Goal: Task Accomplishment & Management: Use online tool/utility

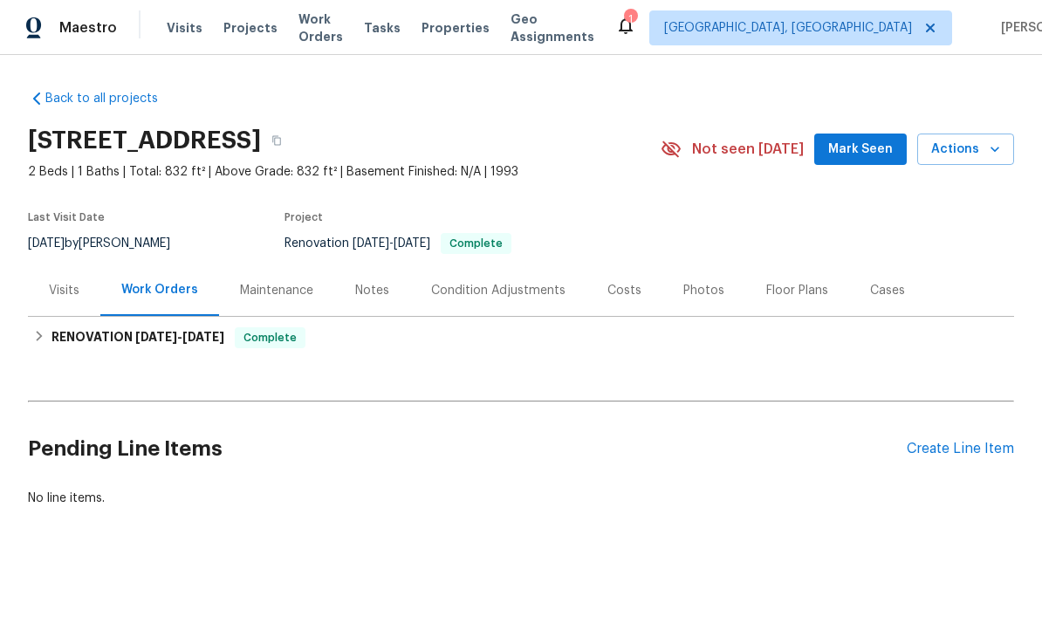
click at [362, 296] on div "Notes" at bounding box center [372, 290] width 34 height 17
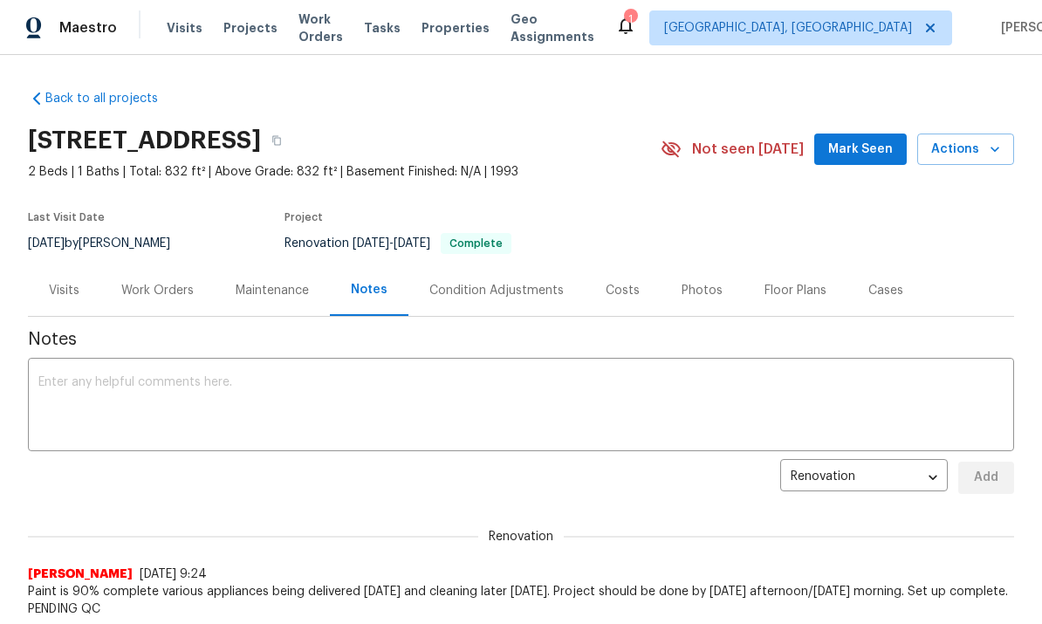
click at [564, 393] on textarea at bounding box center [520, 406] width 965 height 61
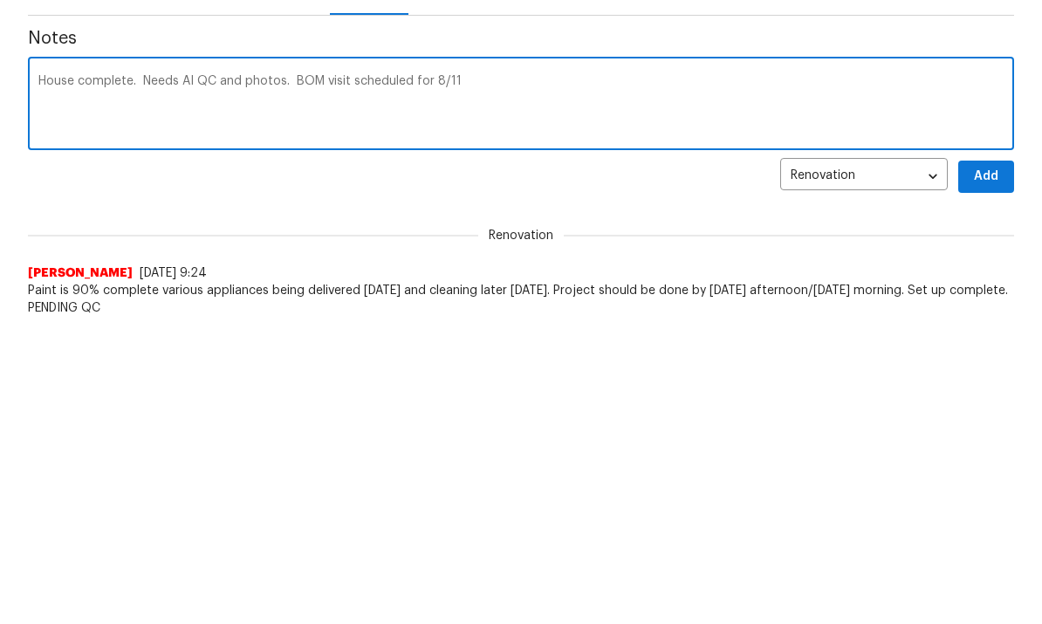
type textarea "House complete. Needs AI QC and photos. BOM visit scheduled for 8/11"
click at [987, 467] on span "Add" at bounding box center [986, 478] width 28 height 22
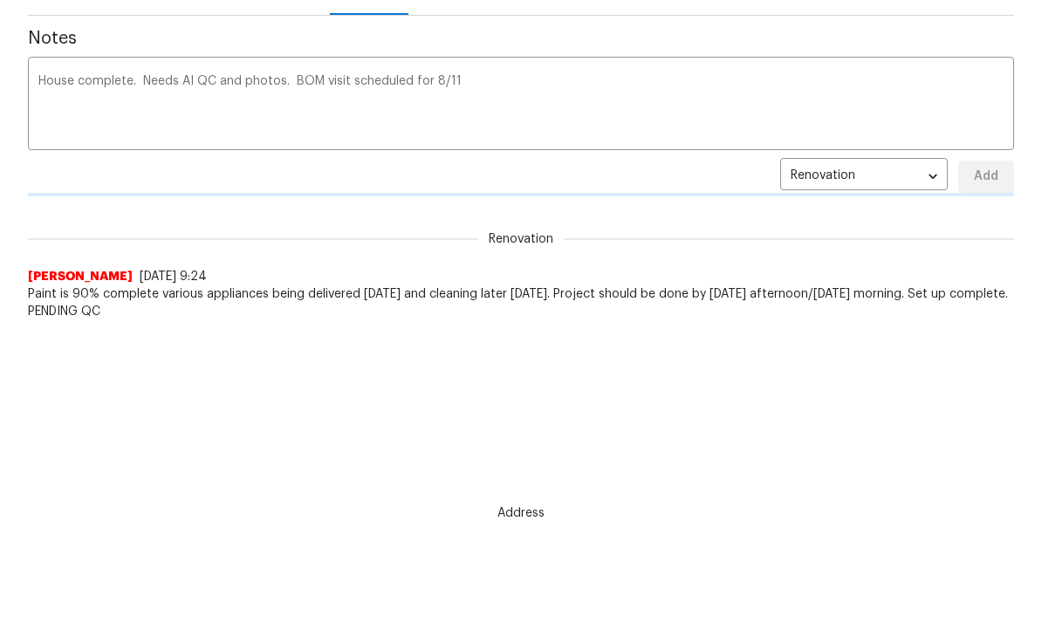
scroll to position [301, 0]
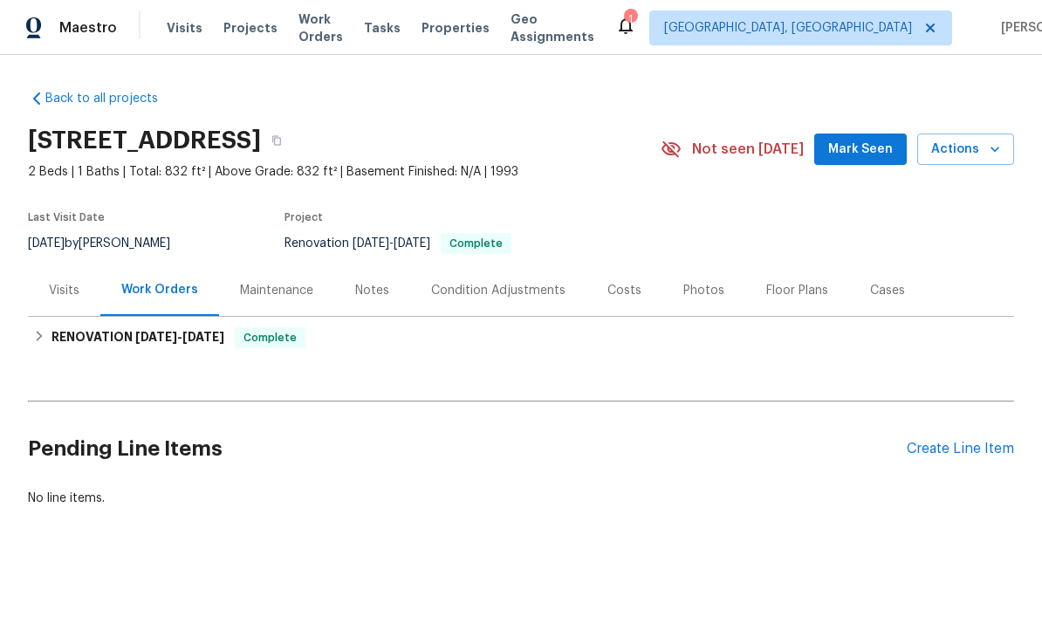
click at [992, 158] on span "Actions" at bounding box center [965, 150] width 69 height 22
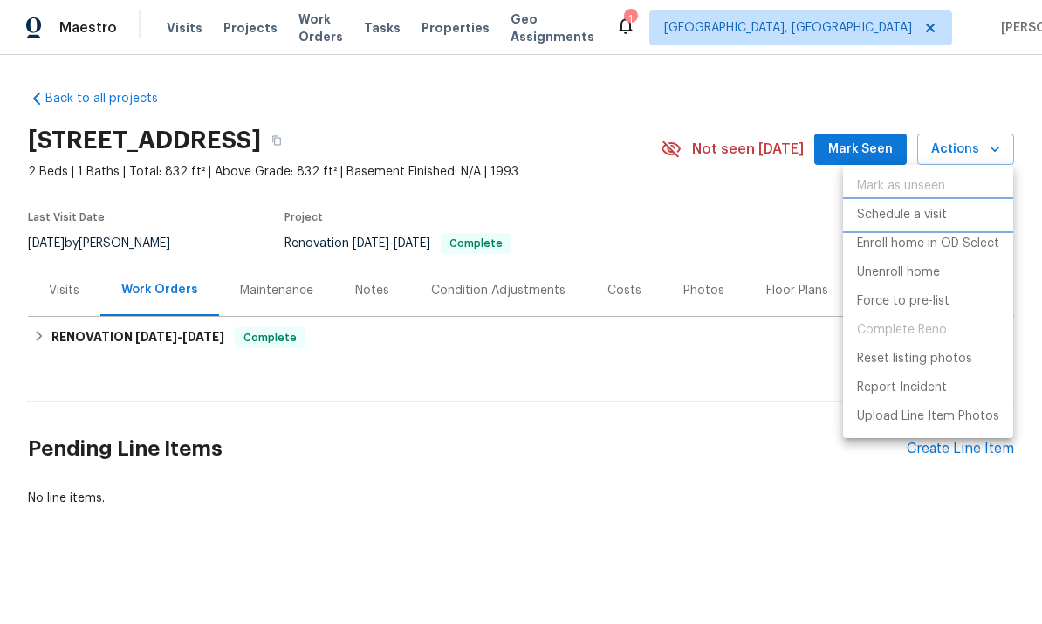
click at [945, 220] on p "Schedule a visit" at bounding box center [902, 215] width 90 height 18
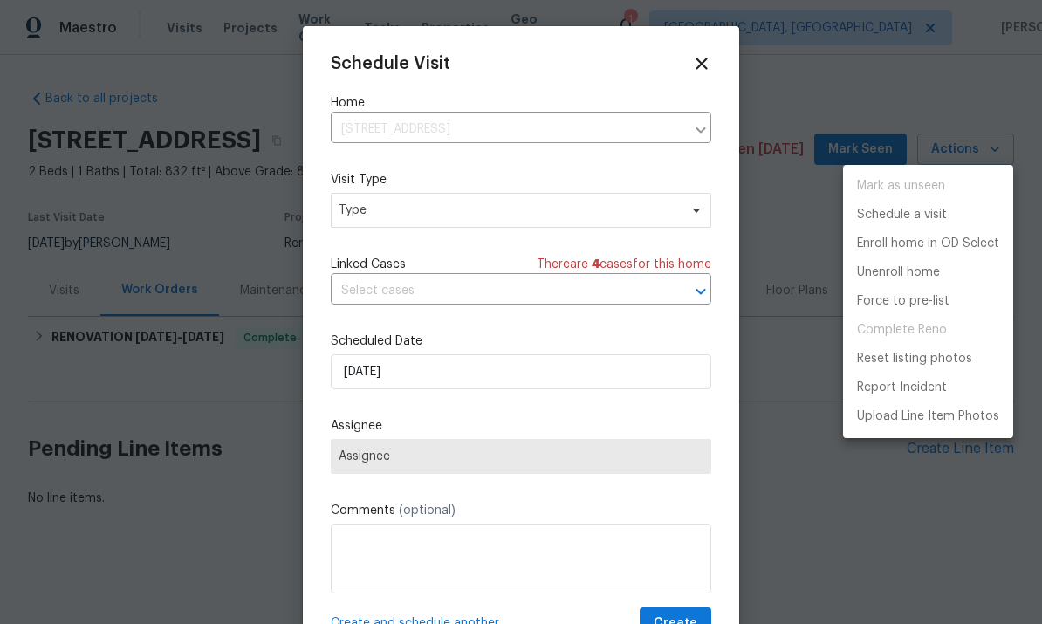
click at [454, 232] on div at bounding box center [521, 312] width 1042 height 624
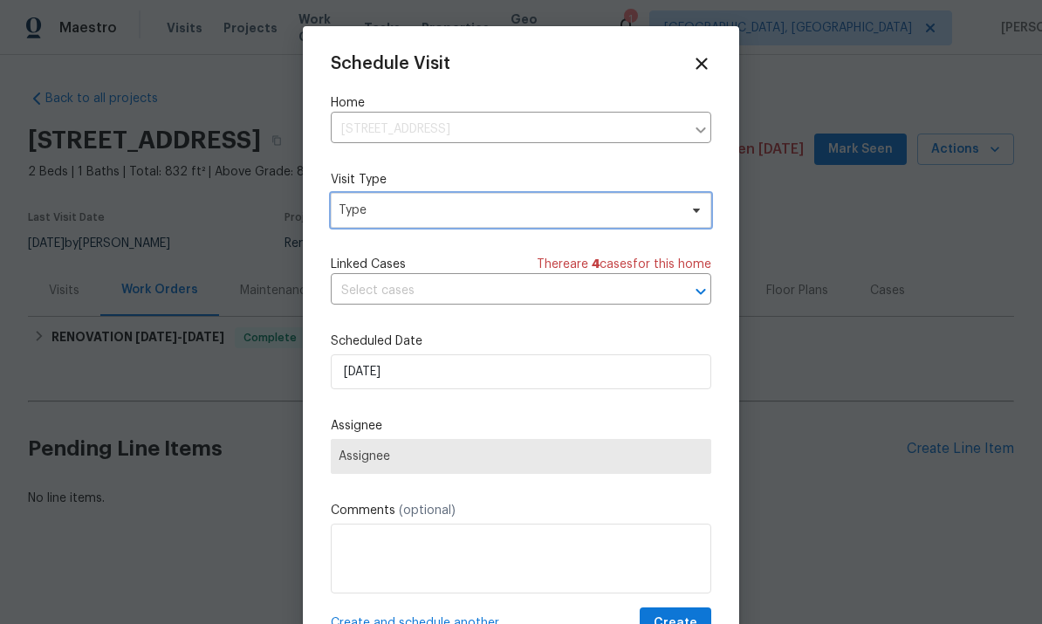
click at [544, 215] on span "Type" at bounding box center [507, 209] width 339 height 17
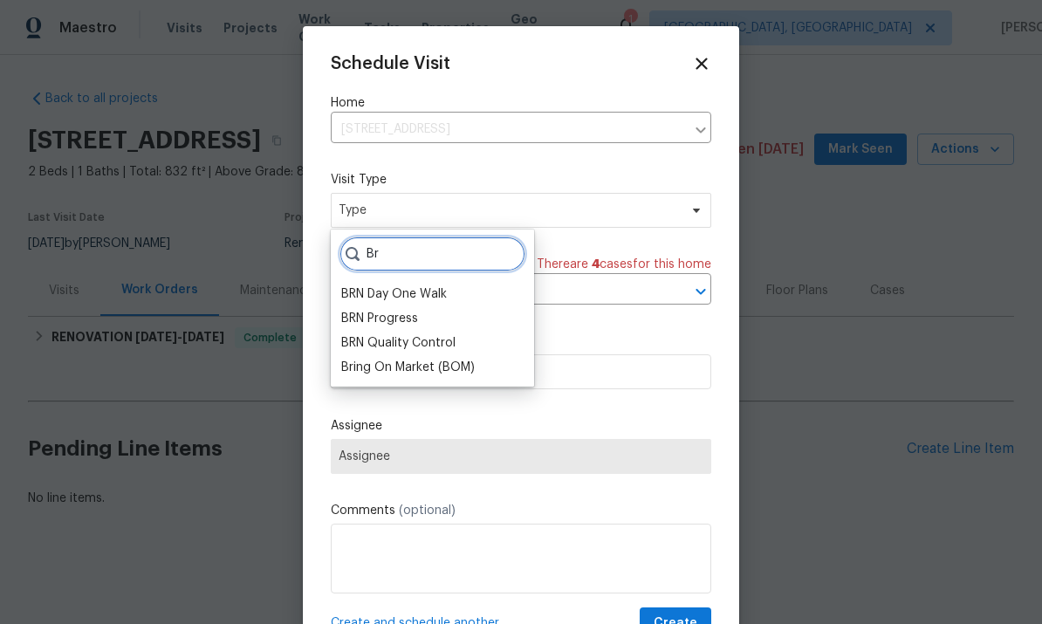
type input "Br"
click at [472, 365] on div "Bring On Market (BOM)" at bounding box center [407, 367] width 133 height 17
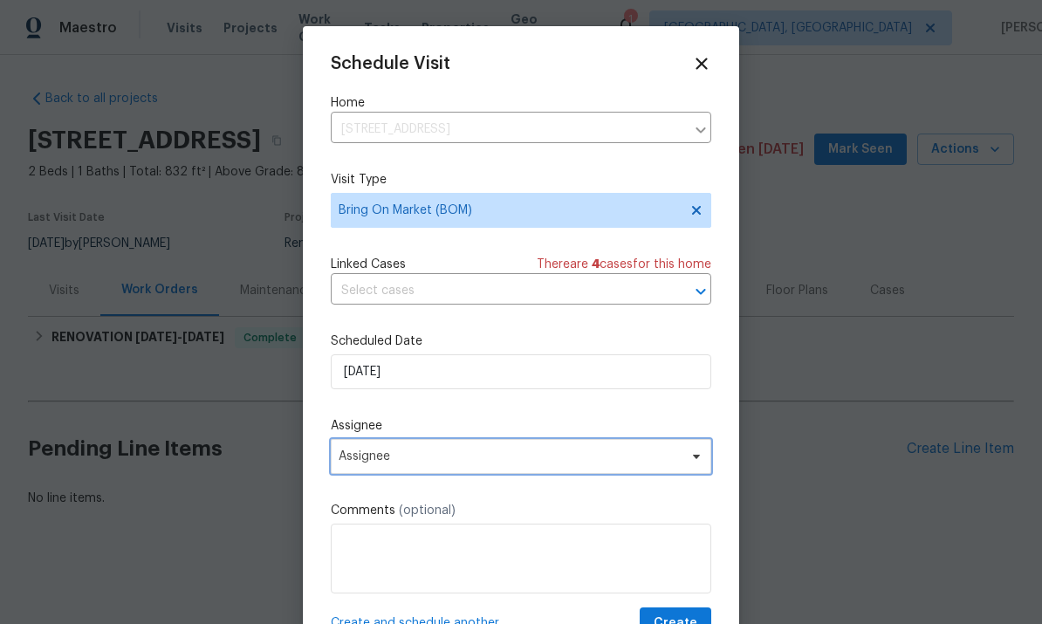
click at [473, 474] on span "Assignee" at bounding box center [521, 456] width 380 height 35
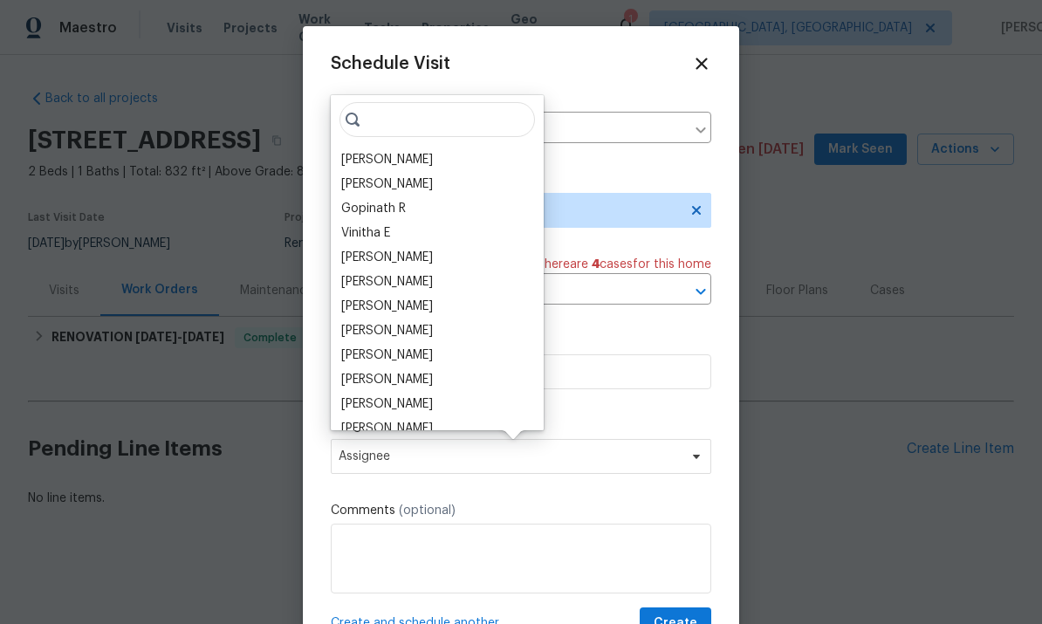
click at [404, 157] on div "[PERSON_NAME]" at bounding box center [387, 159] width 92 height 17
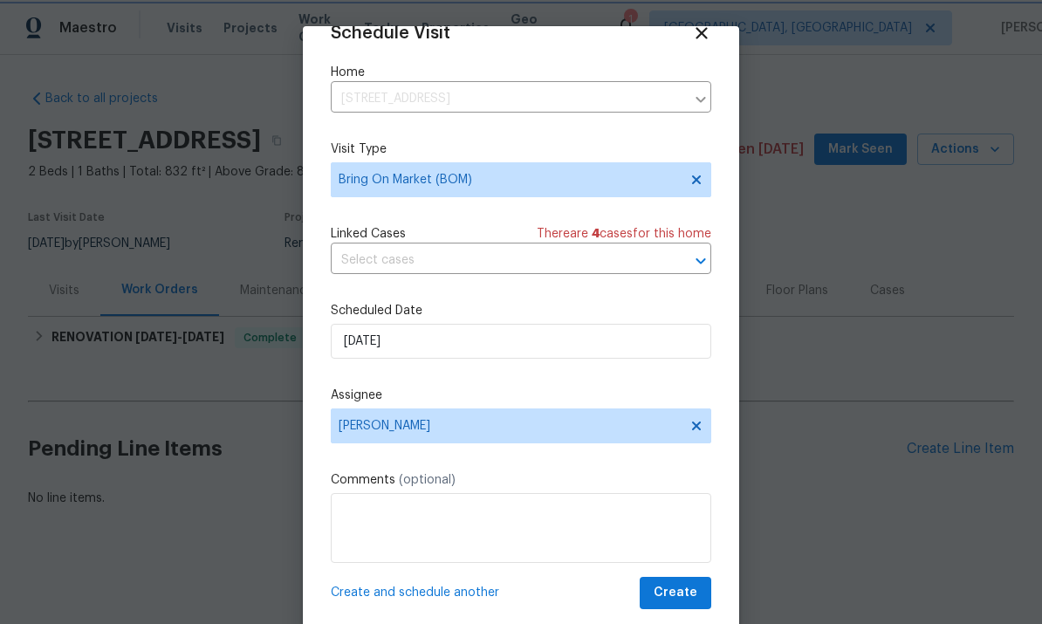
scroll to position [34, 0]
click at [684, 591] on span "Create" at bounding box center [675, 593] width 44 height 22
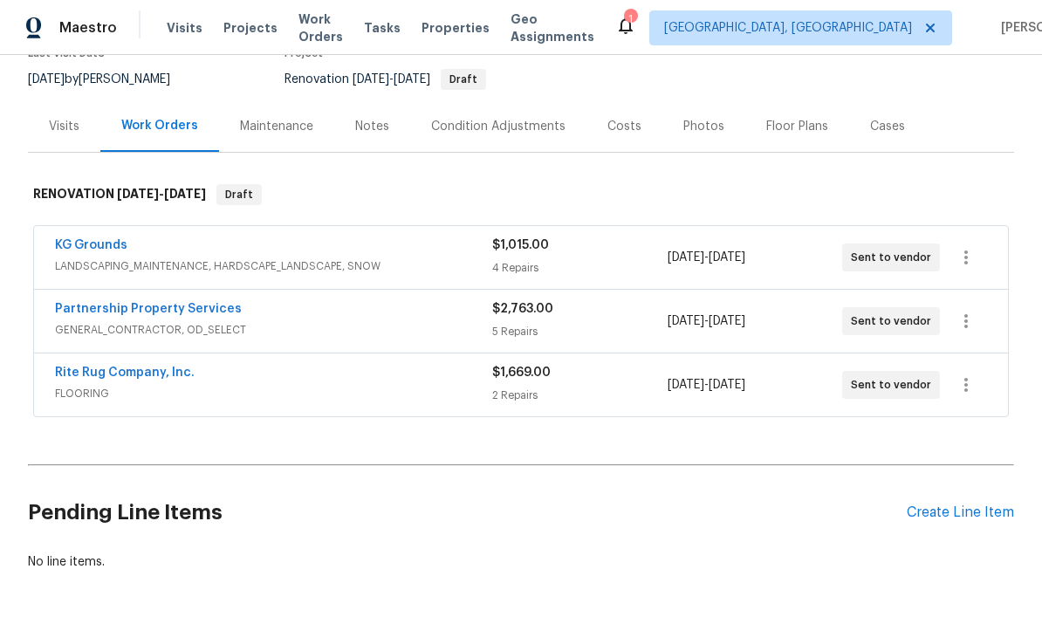
scroll to position [163, 0]
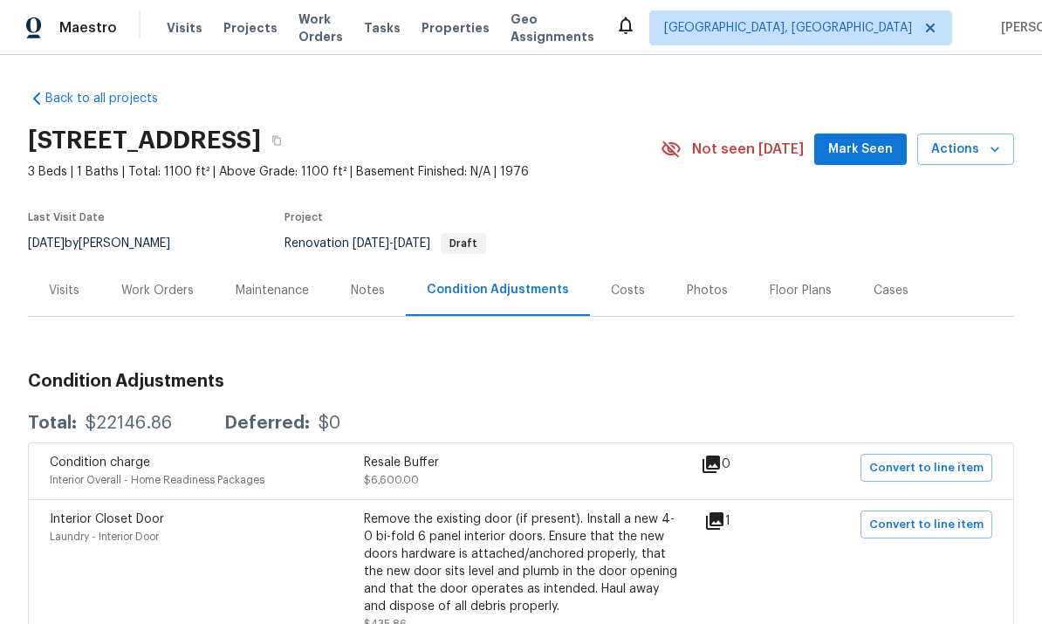
scroll to position [1, 0]
